Goal: Check status: Check status

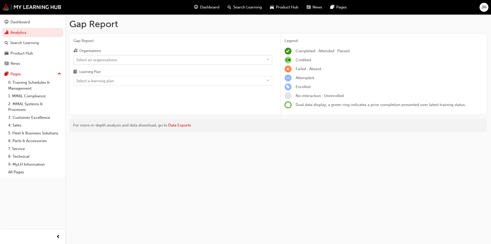
click at [116, 60] on div "Select an organisations" at bounding box center [96, 60] width 41 height 6
click at [77, 60] on input "Organisations Select an organisations" at bounding box center [76, 59] width 1 height 4
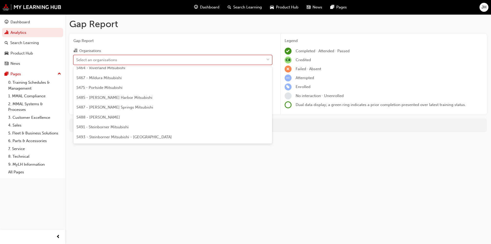
scroll to position [1356, 0]
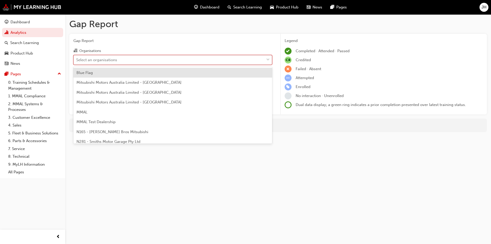
click at [265, 60] on div at bounding box center [268, 59] width 8 height 9
click at [77, 60] on input "Organisations option Blue Flag focused, 1 of 202. 202 results available. Use Up…" at bounding box center [76, 59] width 1 height 4
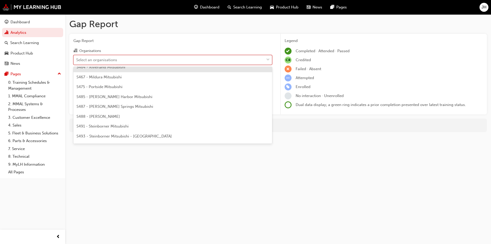
scroll to position [1202, 0]
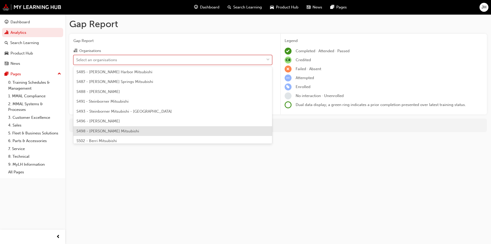
click at [109, 130] on span "S498 - [PERSON_NAME] Mitsubishi" at bounding box center [107, 131] width 63 height 5
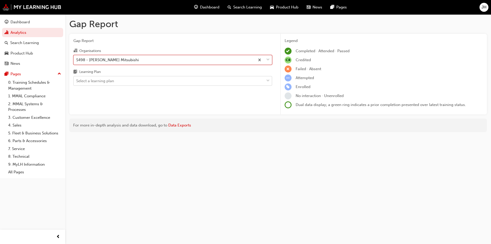
click at [178, 80] on div "Select a learning plan" at bounding box center [169, 80] width 191 height 9
click at [77, 80] on input "Learning Plan Select a learning plan" at bounding box center [76, 81] width 1 height 4
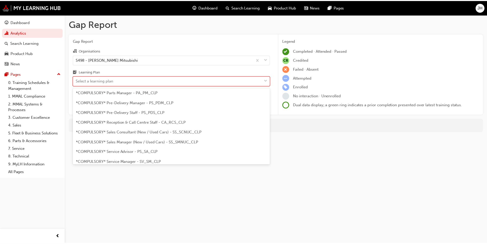
scroll to position [128, 0]
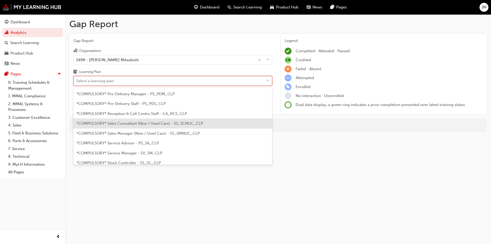
click at [148, 126] on div "*COMPULSORY* Sales Consultant (New / Used Cars) - SS_SCNUC_CLP" at bounding box center [172, 123] width 199 height 10
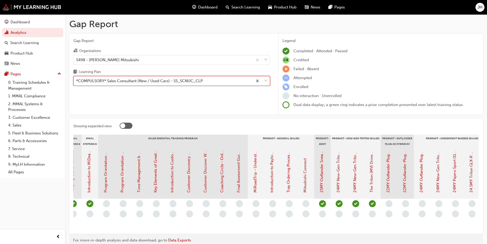
scroll to position [0, 509]
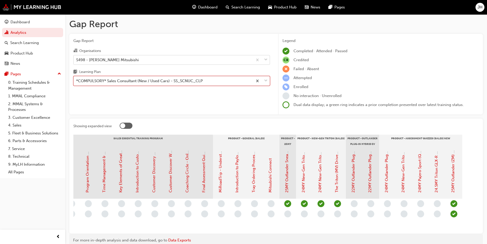
click at [129, 62] on div "S498 - [PERSON_NAME] Mitsubishi" at bounding box center [163, 59] width 179 height 9
click at [77, 62] on input "Organisations S498 - [PERSON_NAME] Mitsubishi" at bounding box center [76, 59] width 1 height 4
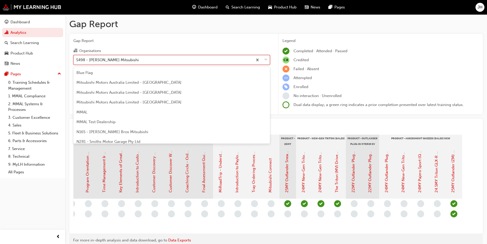
scroll to position [1198, 0]
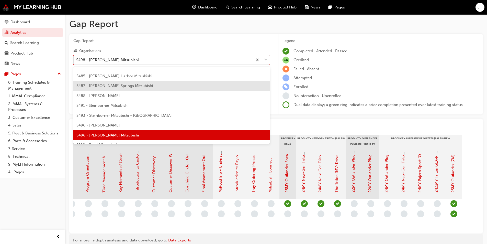
click at [129, 89] on div "S487 - [PERSON_NAME] Springs Mitsubishi" at bounding box center [171, 86] width 197 height 10
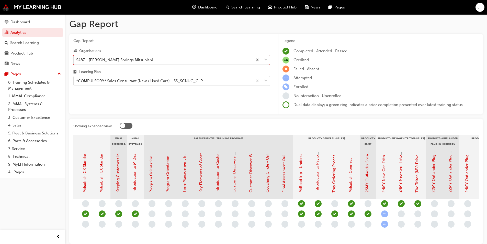
scroll to position [0, 509]
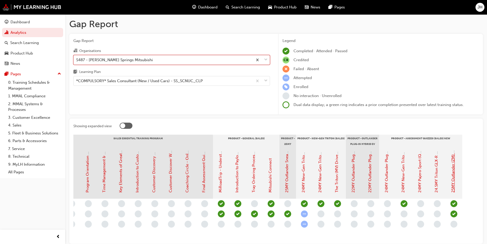
click at [454, 168] on link "25MY Outlander (ZM) - Product Assessment Quiz" at bounding box center [453, 148] width 5 height 87
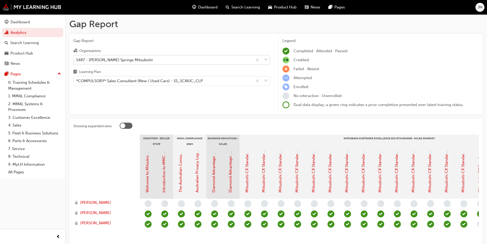
click at [265, 61] on span "down-icon" at bounding box center [266, 60] width 4 height 7
click at [77, 61] on input "Organisations S487 - [PERSON_NAME] Springs Mitsubishi" at bounding box center [76, 59] width 1 height 4
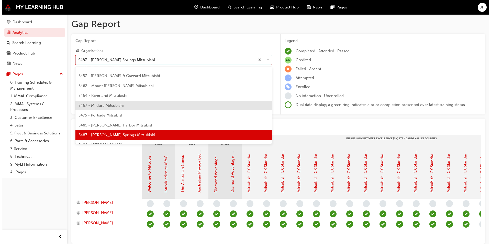
scroll to position [1098, 0]
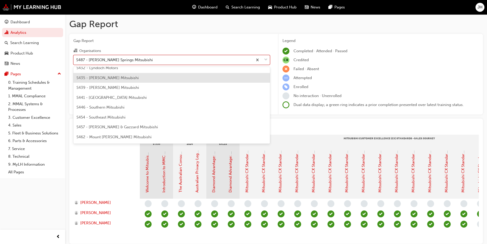
click at [137, 74] on div "S435 - [PERSON_NAME] Mitsubishi" at bounding box center [171, 78] width 197 height 10
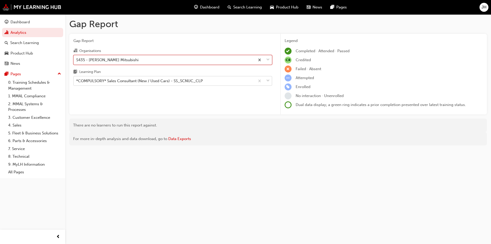
click at [164, 80] on div "*COMPULSORY* Sales Consultant (New / Used Cars) - SS_SCNUC_CLP" at bounding box center [139, 81] width 127 height 6
click at [77, 80] on input "Learning Plan *COMPULSORY* Sales Consultant (New / Used Cars) - SS_SCNUC_CLP" at bounding box center [76, 81] width 1 height 4
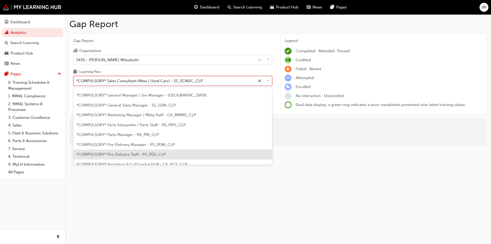
scroll to position [70, 0]
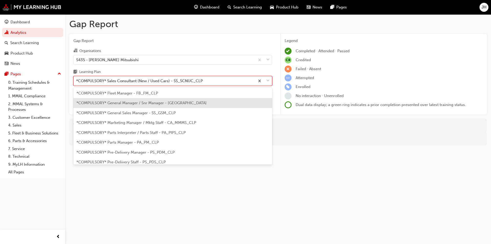
click at [153, 107] on div "*COMPULSORY* General Manager / Snr Manager - [GEOGRAPHIC_DATA]" at bounding box center [172, 103] width 199 height 10
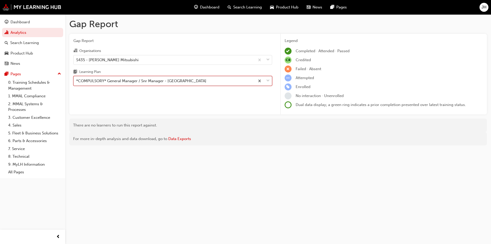
click at [186, 84] on div "*COMPULSORY* General Manager / Snr Manager - [GEOGRAPHIC_DATA]" at bounding box center [164, 80] width 181 height 9
click at [77, 83] on input "Learning Plan option *COMPULSORY* General Manager / Snr Manager - [GEOGRAPHIC_D…" at bounding box center [76, 81] width 1 height 4
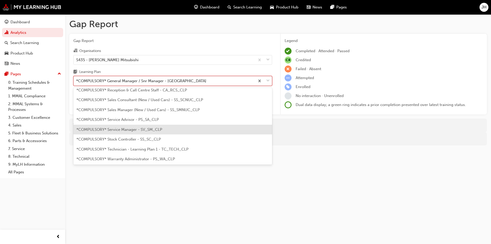
scroll to position [144, 0]
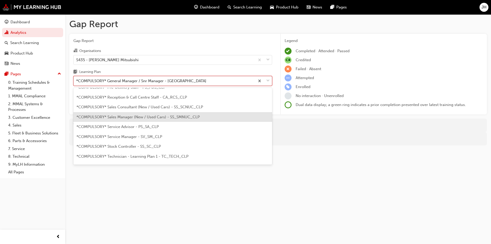
click at [158, 115] on span "*COMPULSORY* Sales Manager (New / Used Cars) - SS_SMNUC_CLP" at bounding box center [137, 117] width 123 height 5
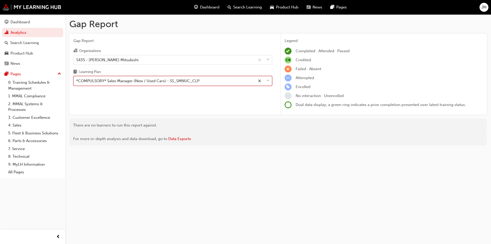
click at [180, 84] on div "*COMPULSORY* Sales Manager (New / Used Cars) - SS_SMNUC_CLP" at bounding box center [164, 80] width 181 height 9
click at [77, 83] on input "Learning Plan option *COMPULSORY* Sales Manager (New / Used Cars) - SS_SMNUC_CL…" at bounding box center [76, 81] width 1 height 4
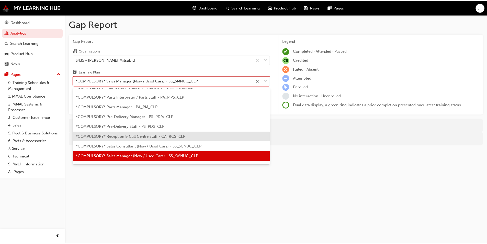
scroll to position [28, 0]
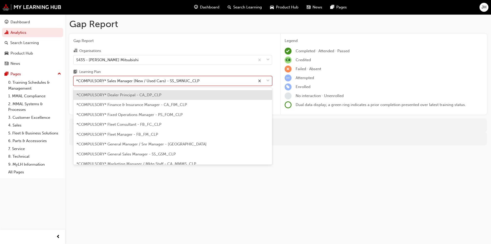
click at [107, 92] on div "*COMPULSORY* Dealer Principal - CA_DP_CLP" at bounding box center [172, 95] width 199 height 10
